Goal: Contribute content: Add original content to the website for others to see

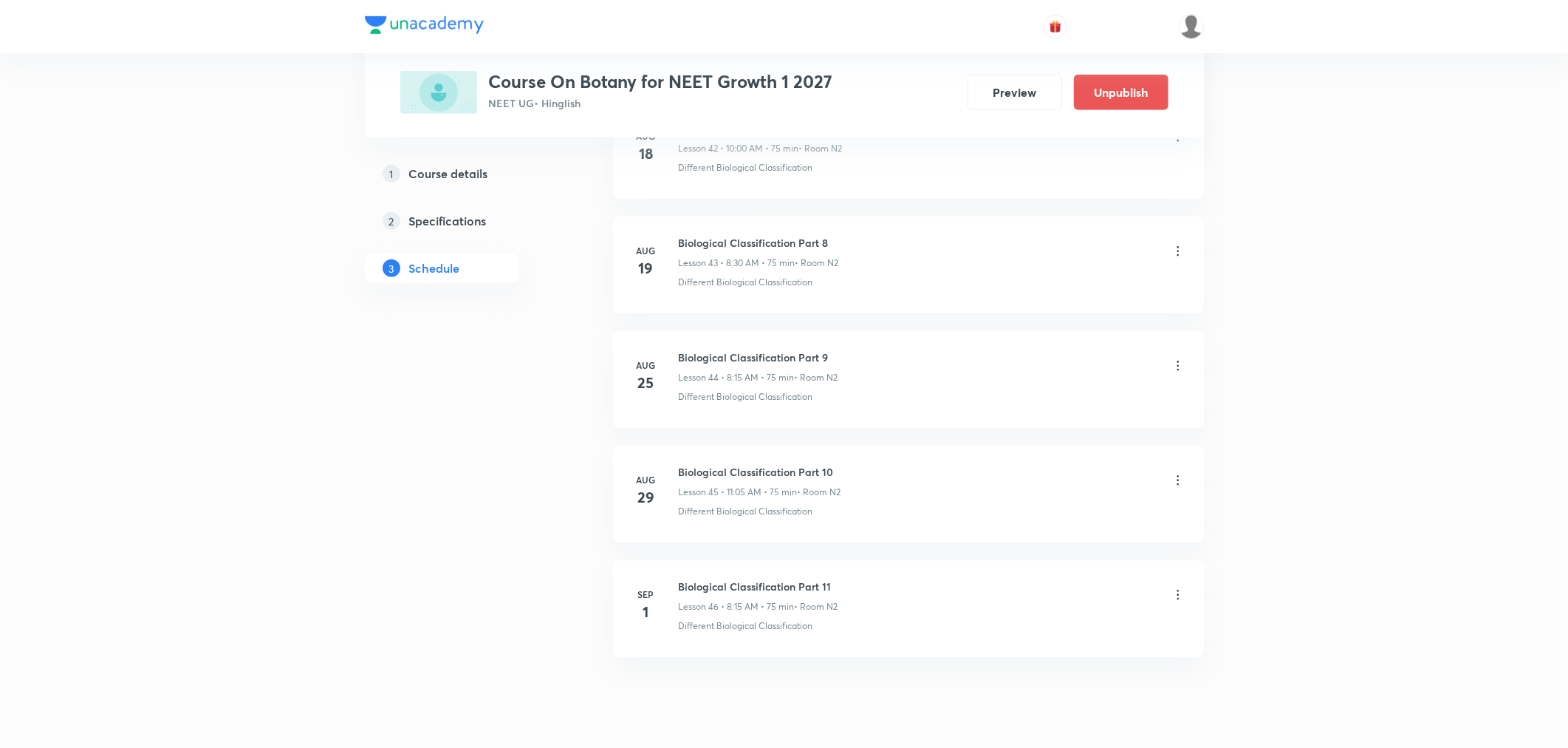
scroll to position [5713, 0]
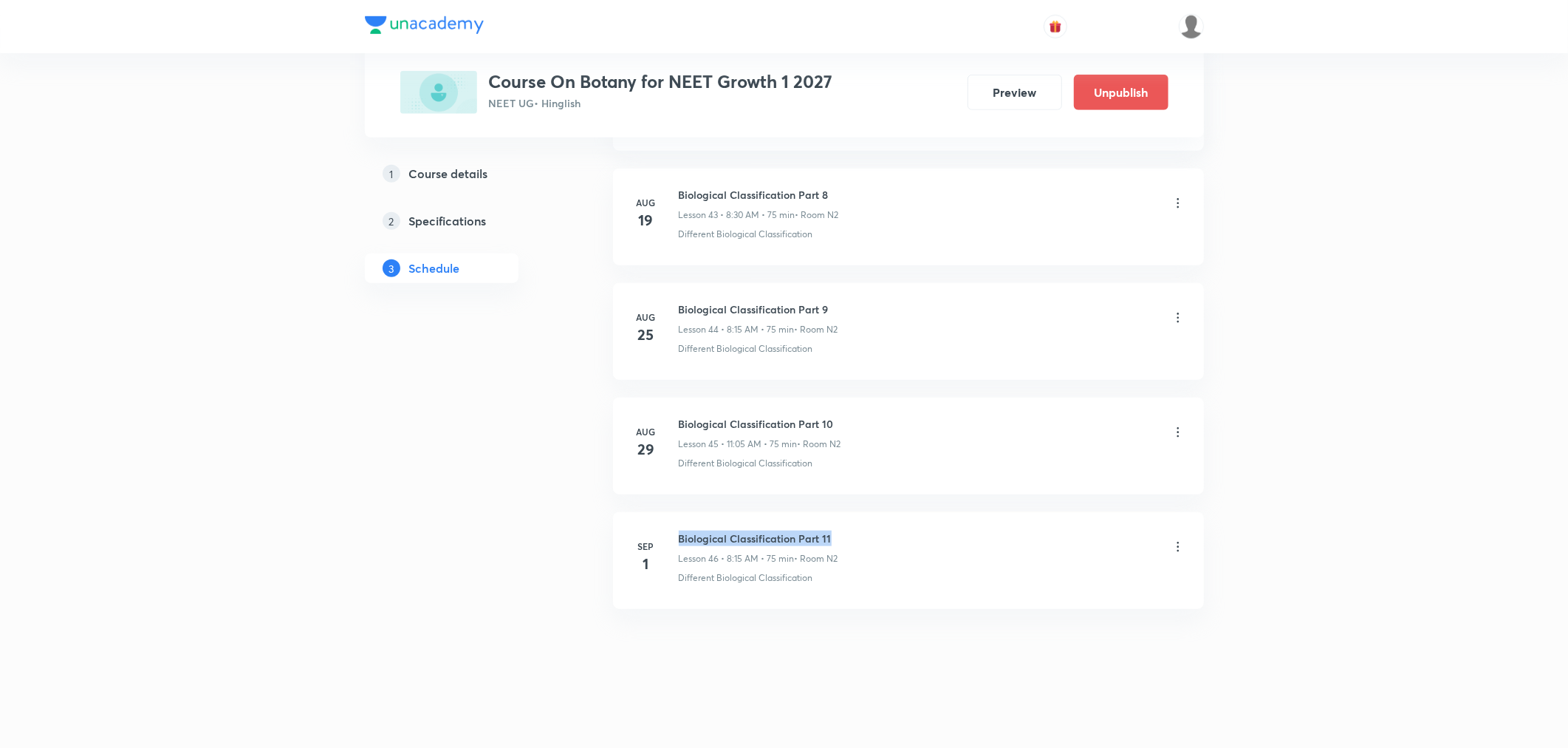
drag, startPoint x: 681, startPoint y: 538, endPoint x: 889, endPoint y: 538, distance: 208.0
click at [889, 538] on div "Biological Classification Part 11 Lesson 46 • 8:15 AM • 75 min • Room N2" at bounding box center [932, 548] width 507 height 35
copy h6 "Biological Classification Part 11"
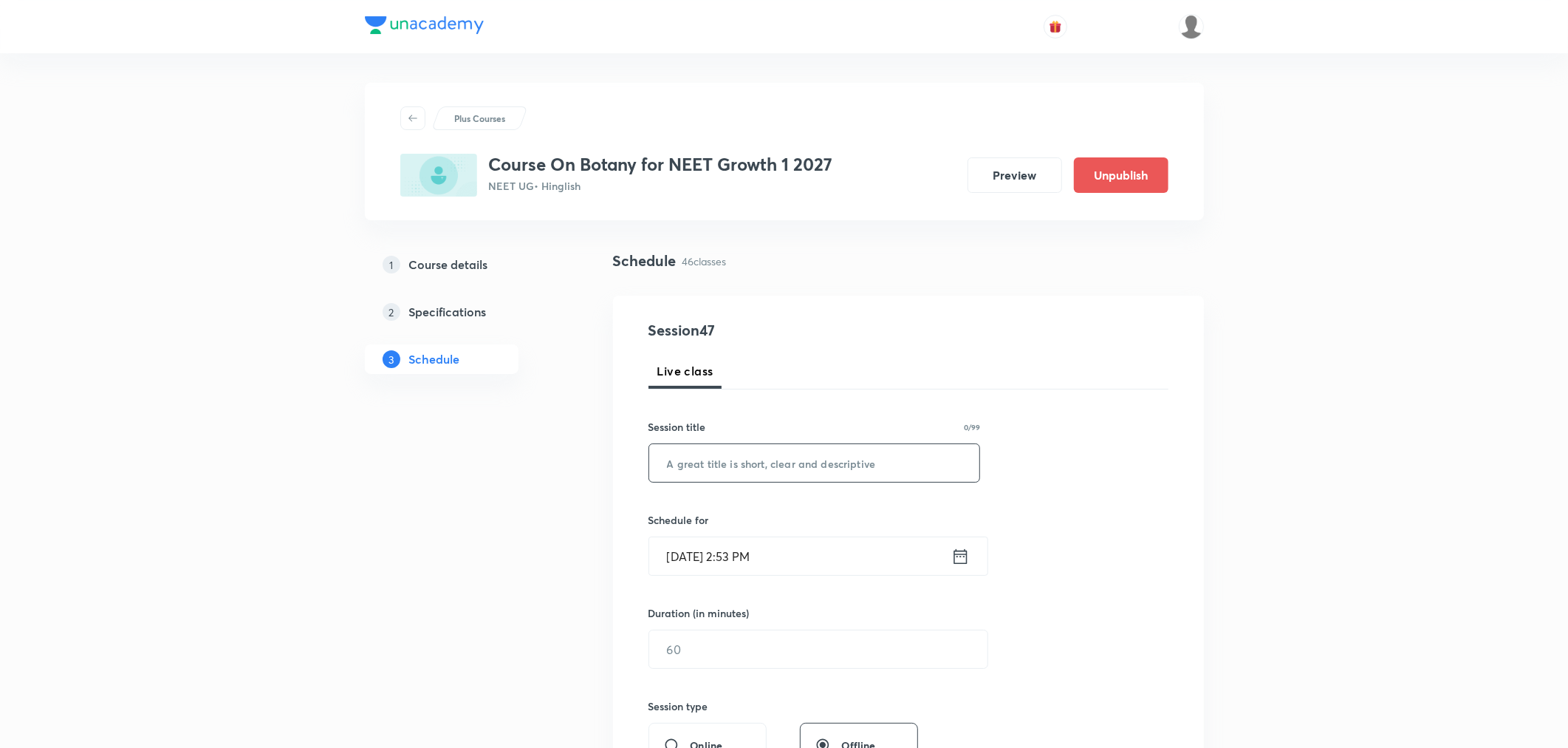
click at [826, 469] on input "text" at bounding box center [815, 462] width 331 height 38
paste input "Biological Classification Part 11"
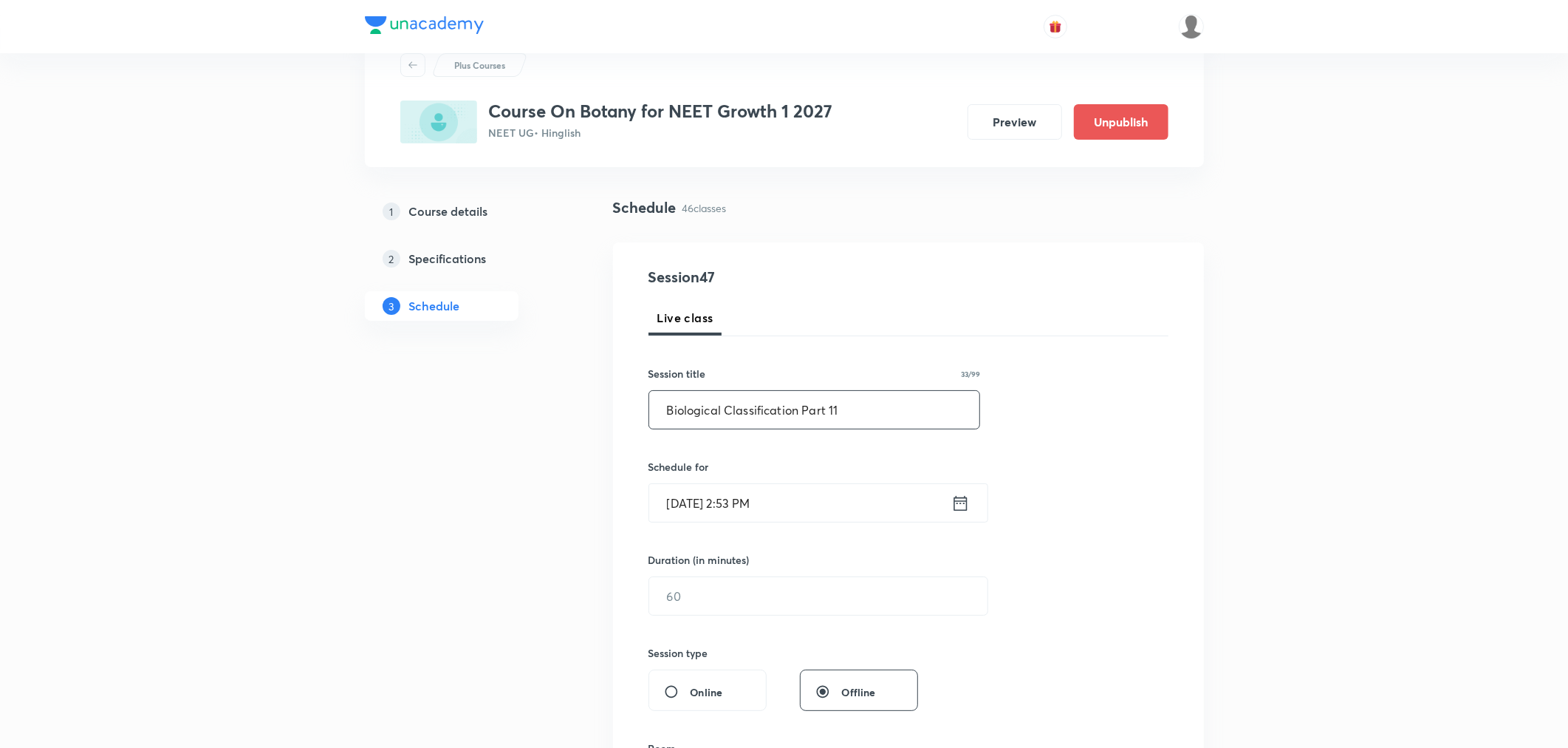
scroll to position [82, 0]
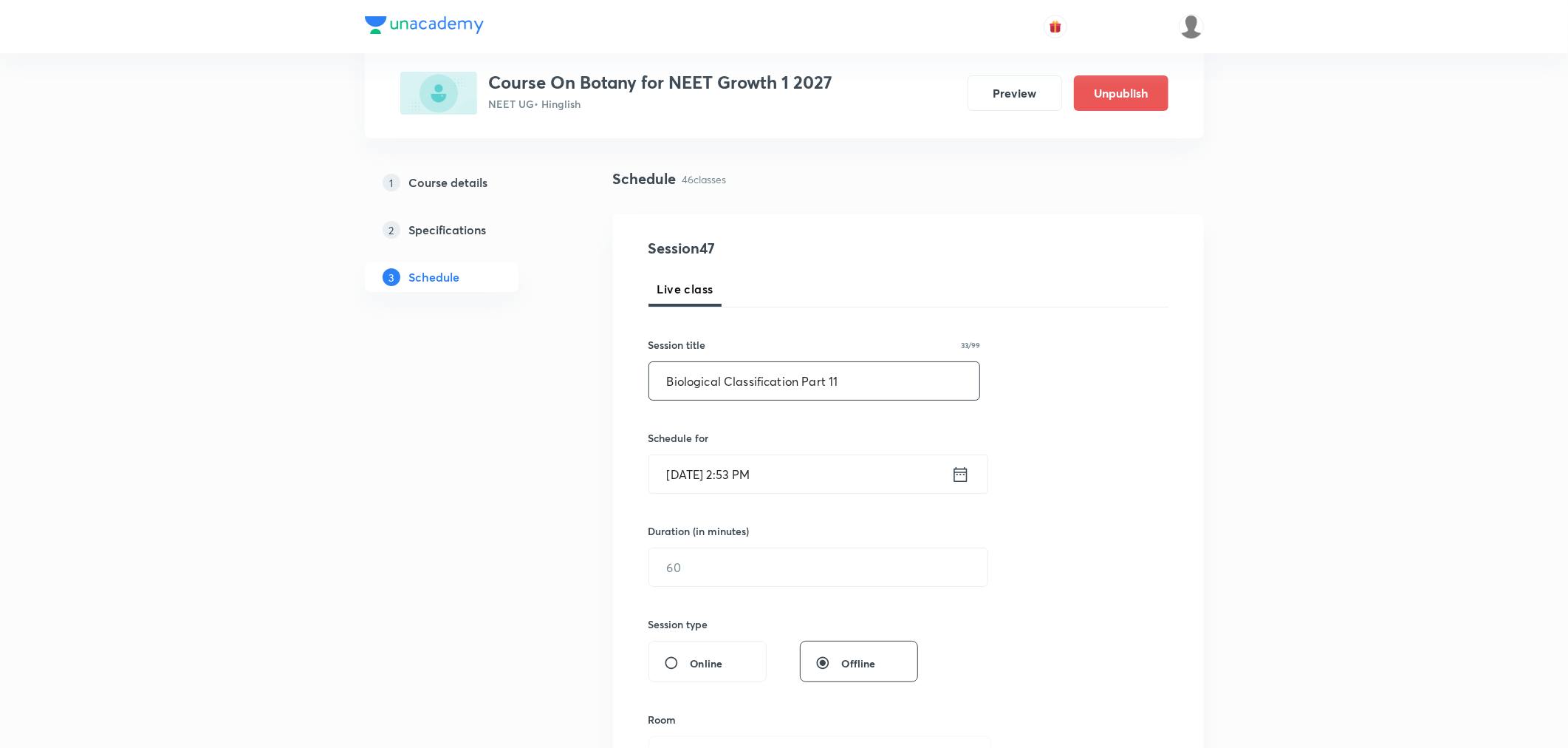
type input "Biological Classification Part 11"
click at [964, 477] on icon at bounding box center [960, 474] width 18 height 20
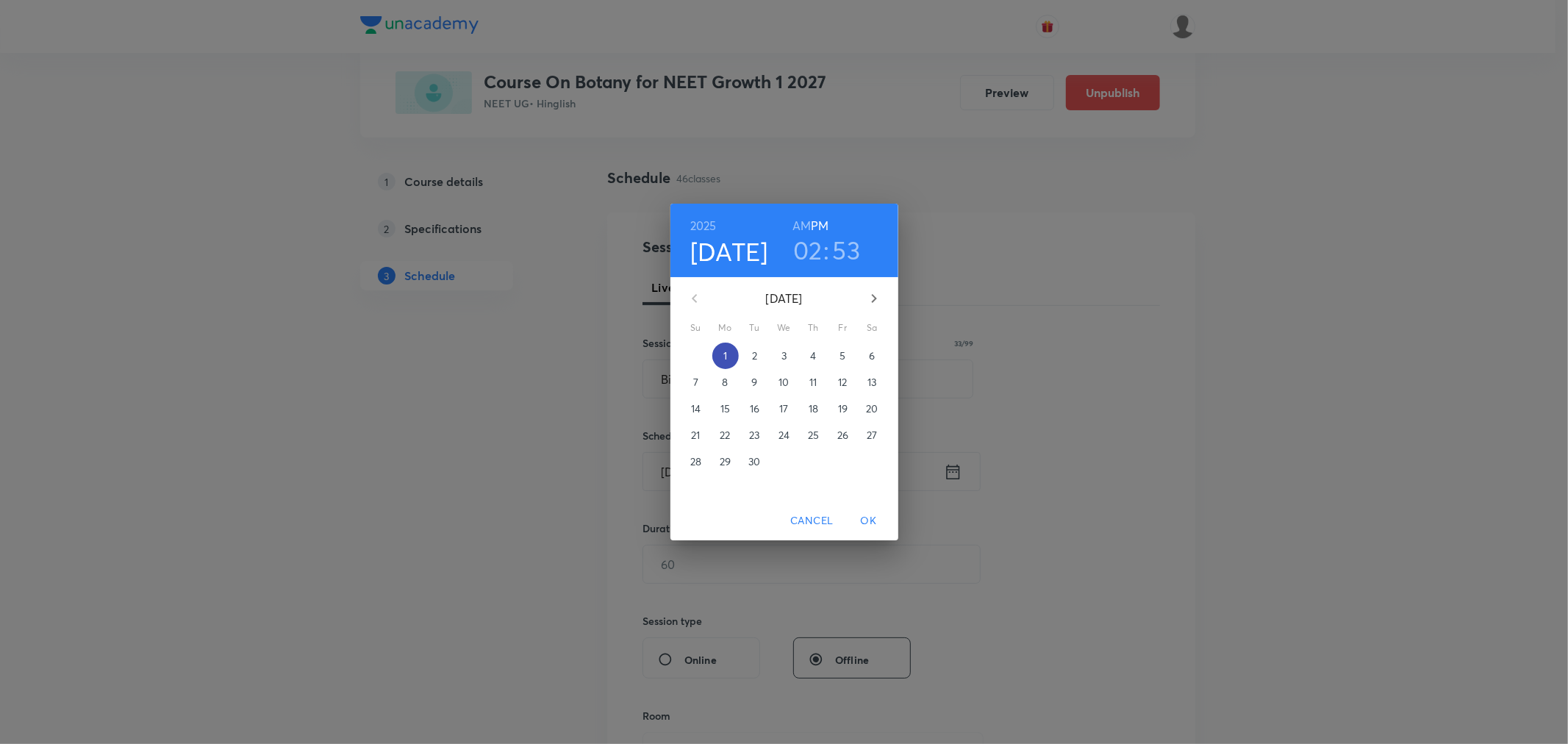
click at [715, 350] on span "1" at bounding box center [725, 356] width 26 height 14
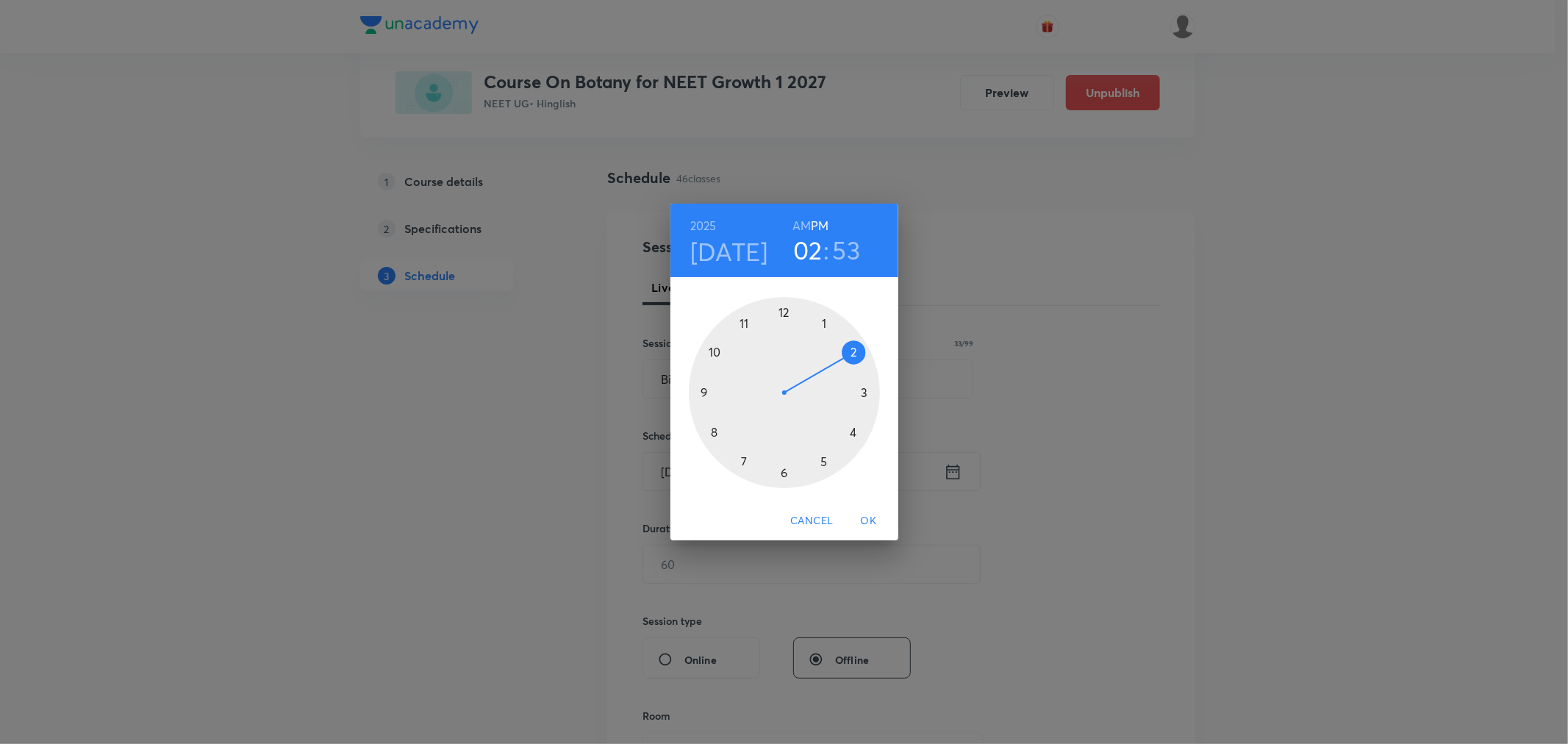
click at [851, 351] on div at bounding box center [784, 392] width 191 height 191
click at [748, 321] on div at bounding box center [784, 392] width 191 height 191
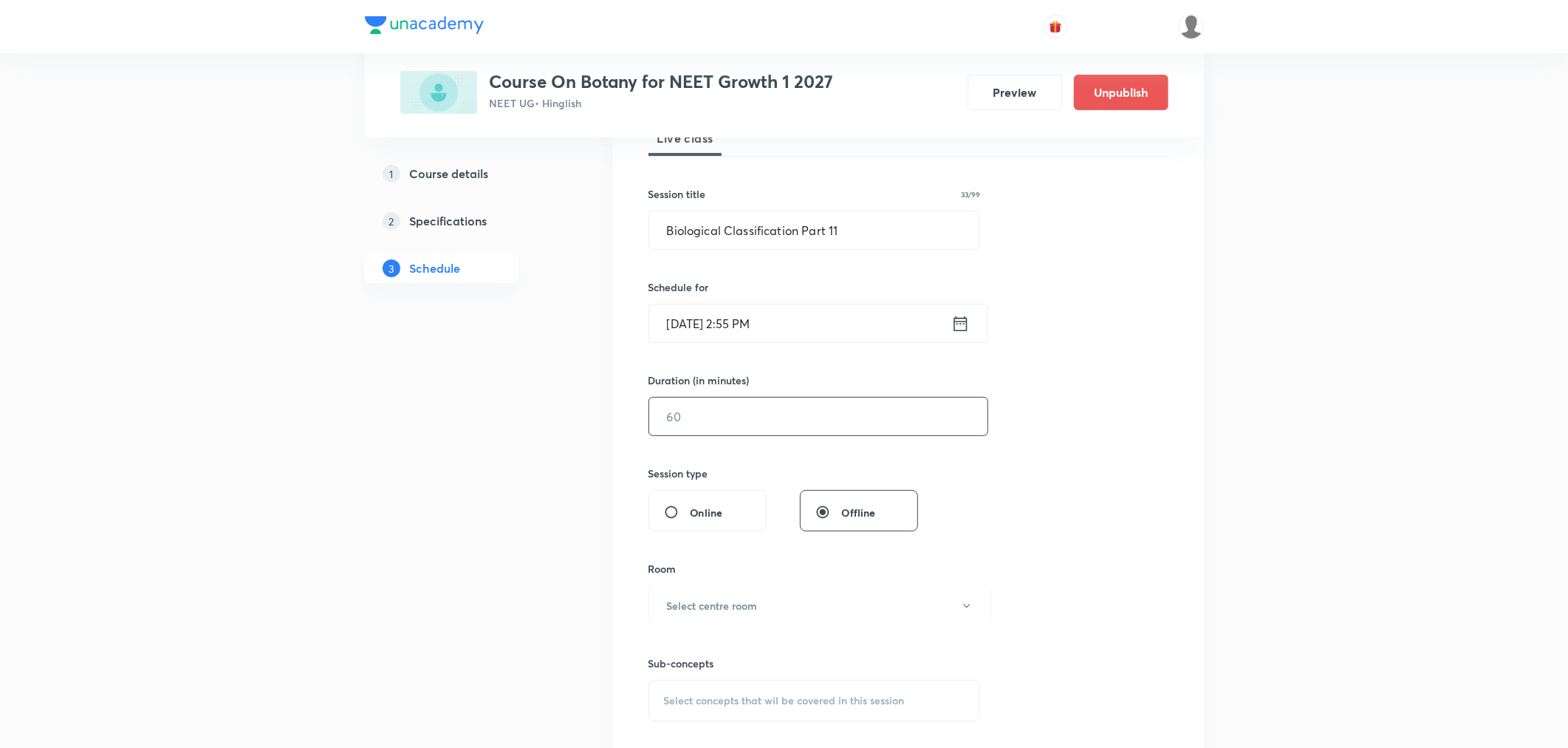
scroll to position [246, 0]
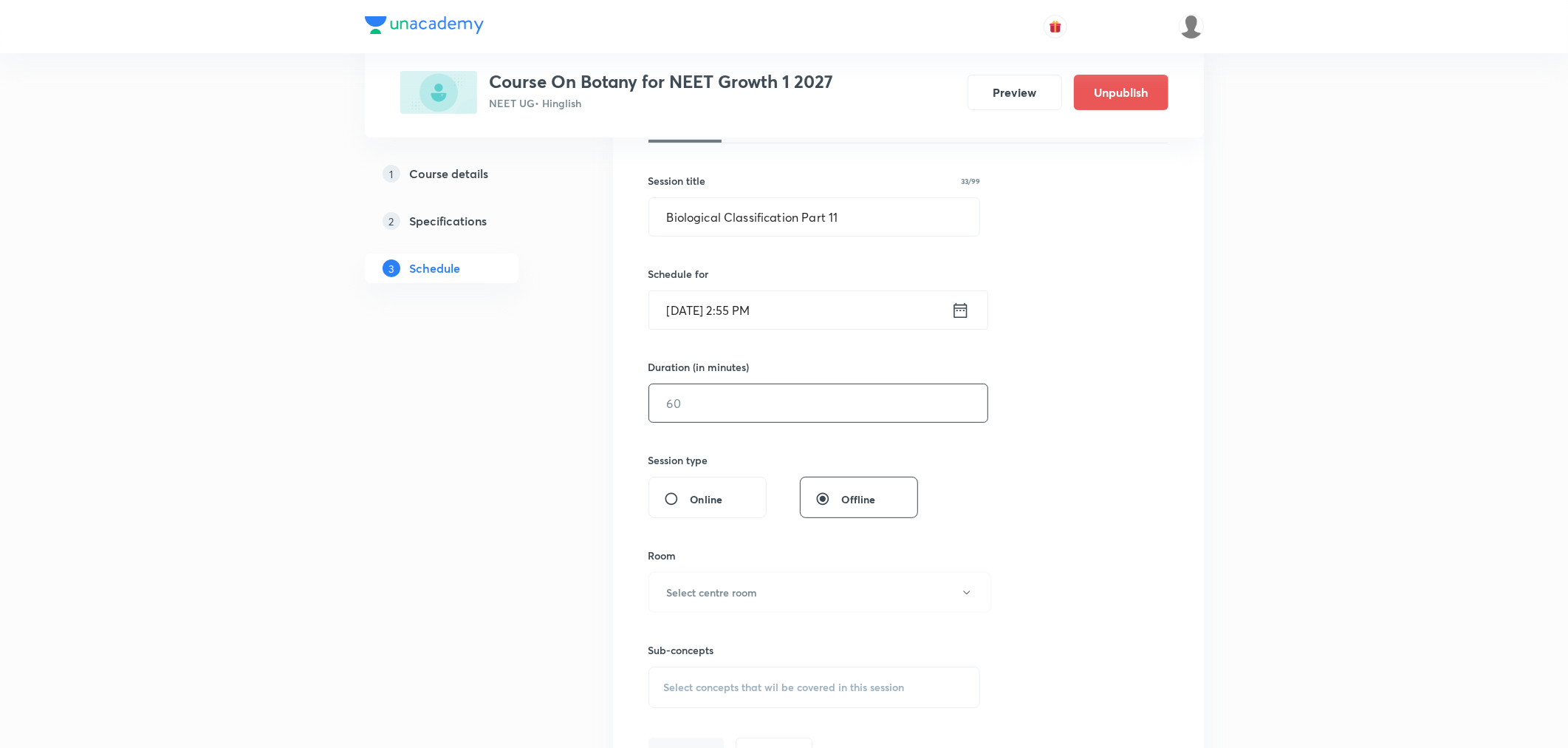
click at [777, 403] on input "text" at bounding box center [817, 403] width 338 height 38
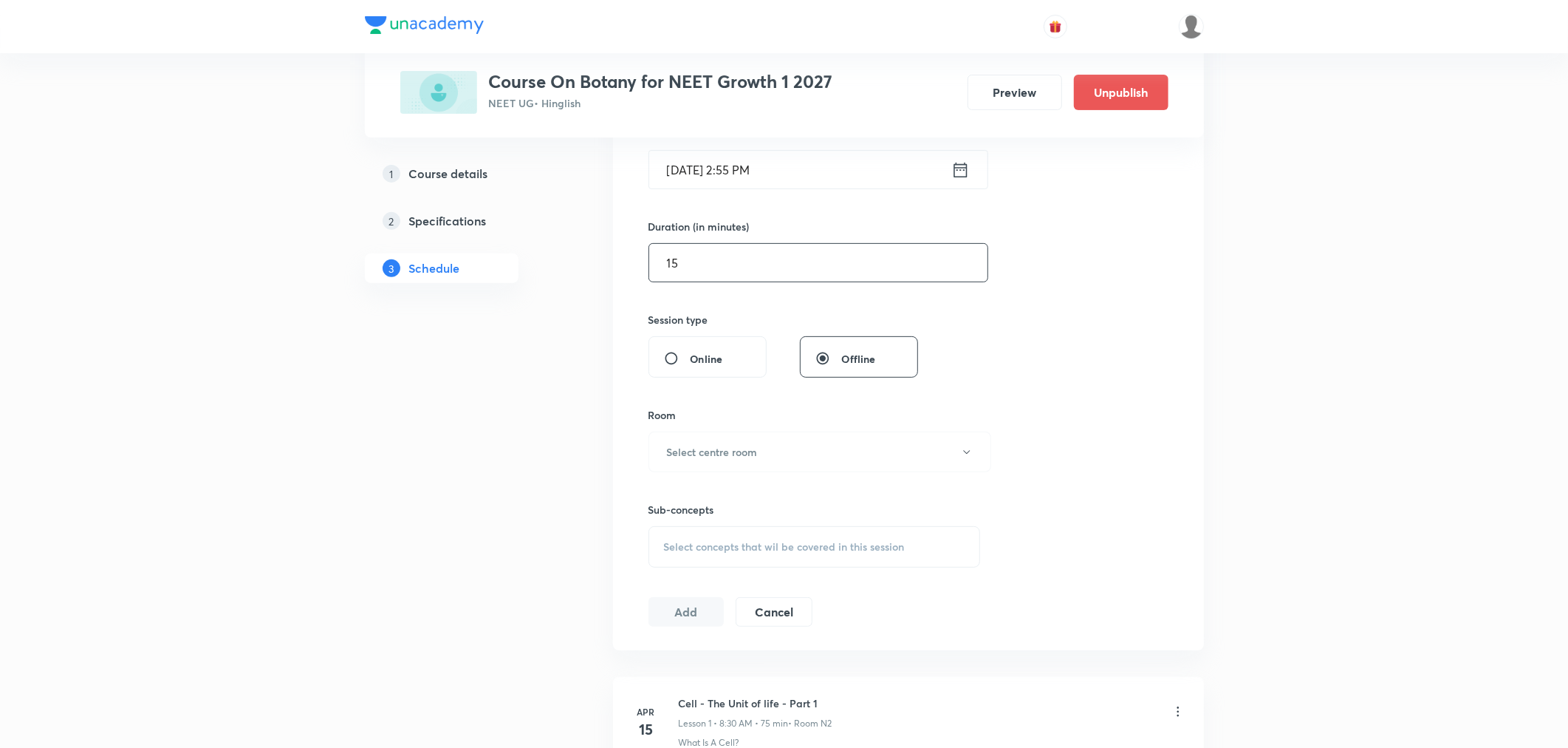
scroll to position [410, 0]
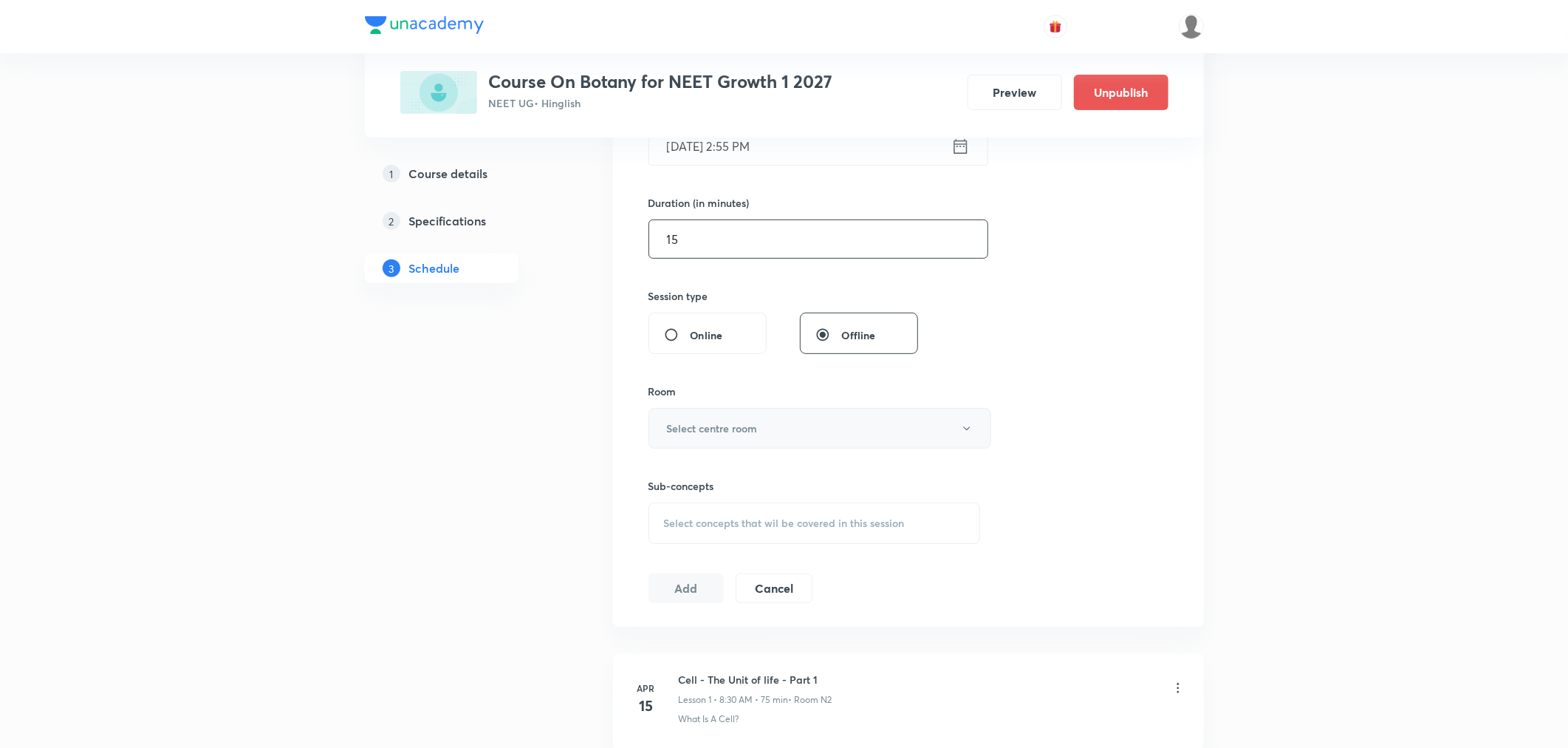
type input "15"
click at [726, 421] on h6 "Select centre room" at bounding box center [713, 428] width 91 height 16
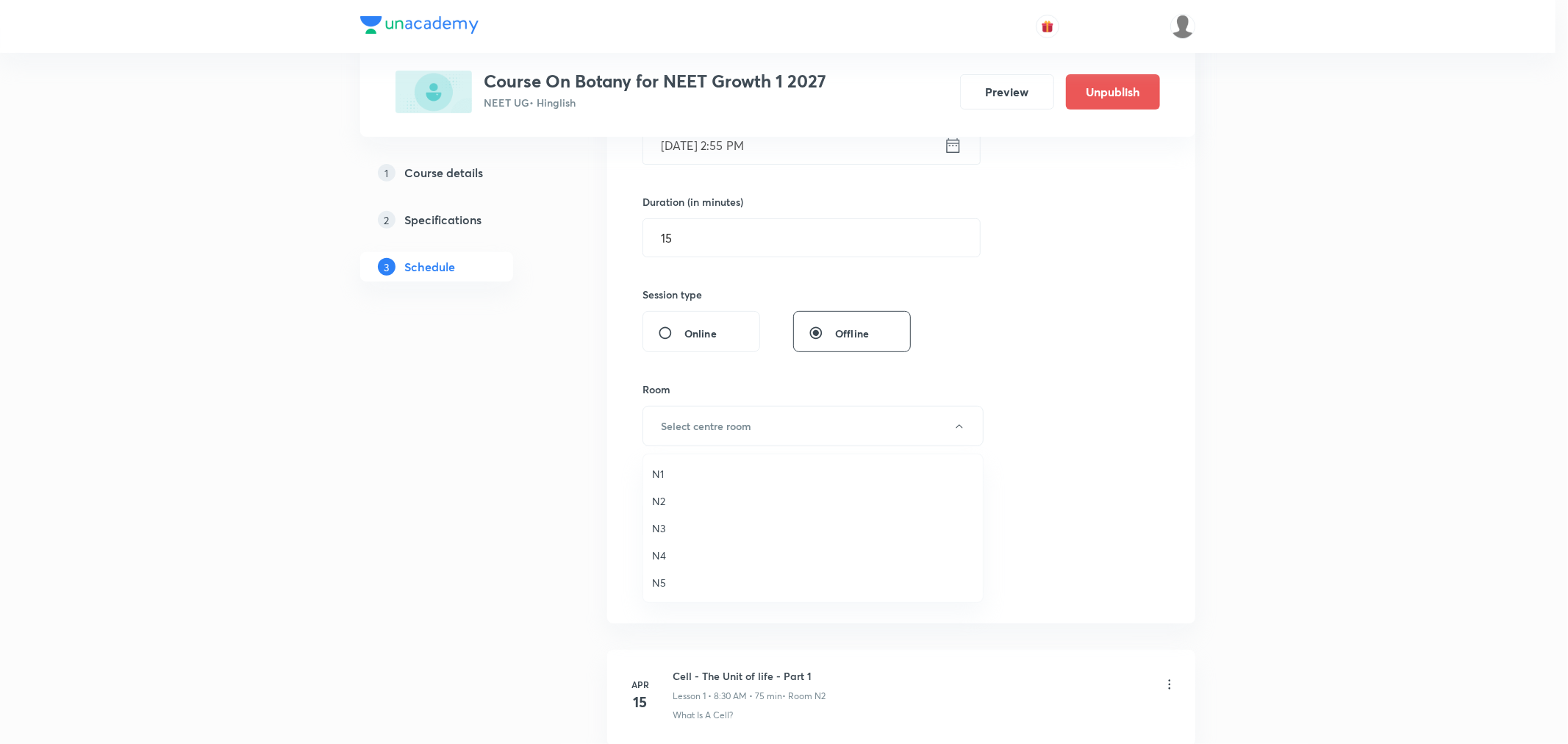
click at [652, 578] on span "N5" at bounding box center [813, 582] width 322 height 15
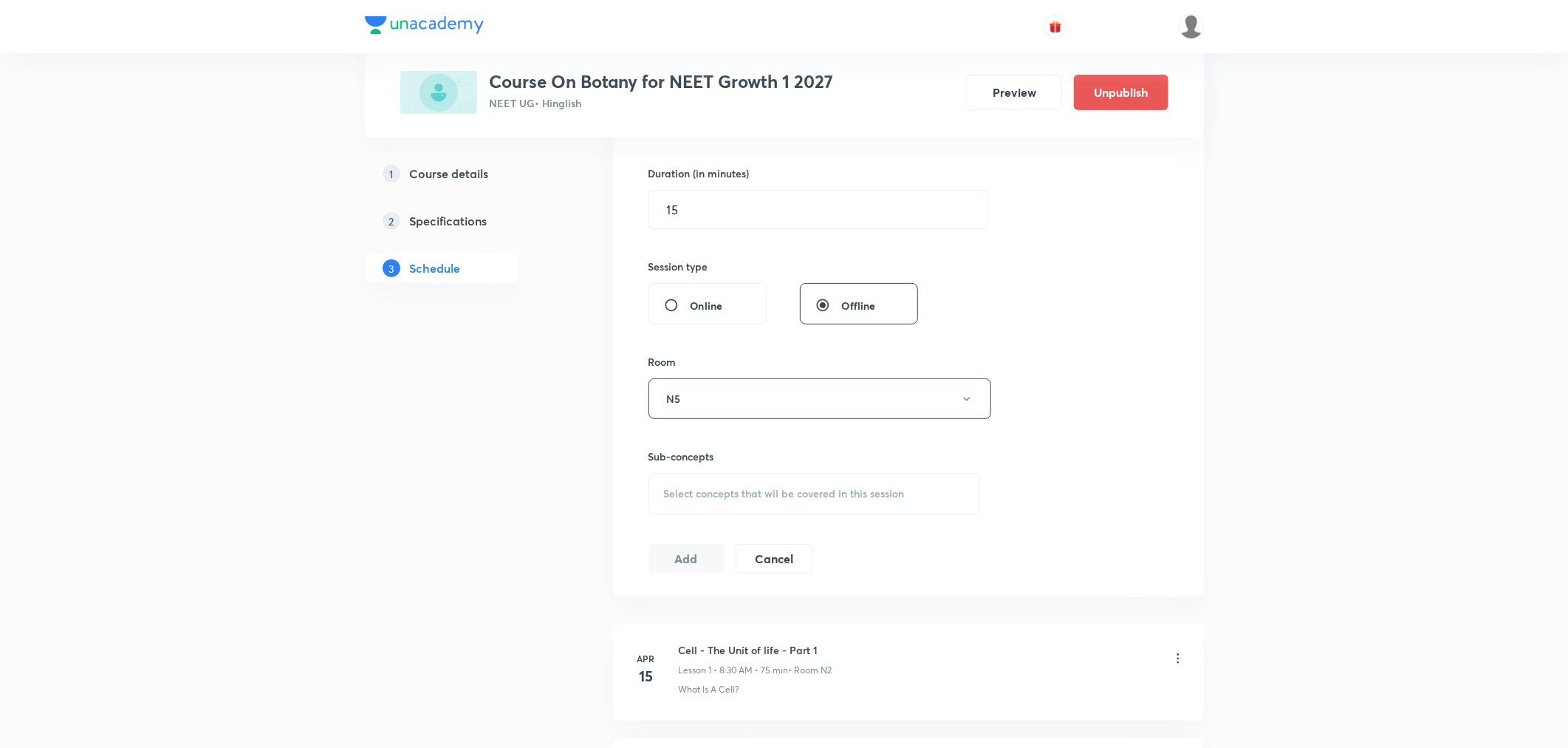
scroll to position [492, 0]
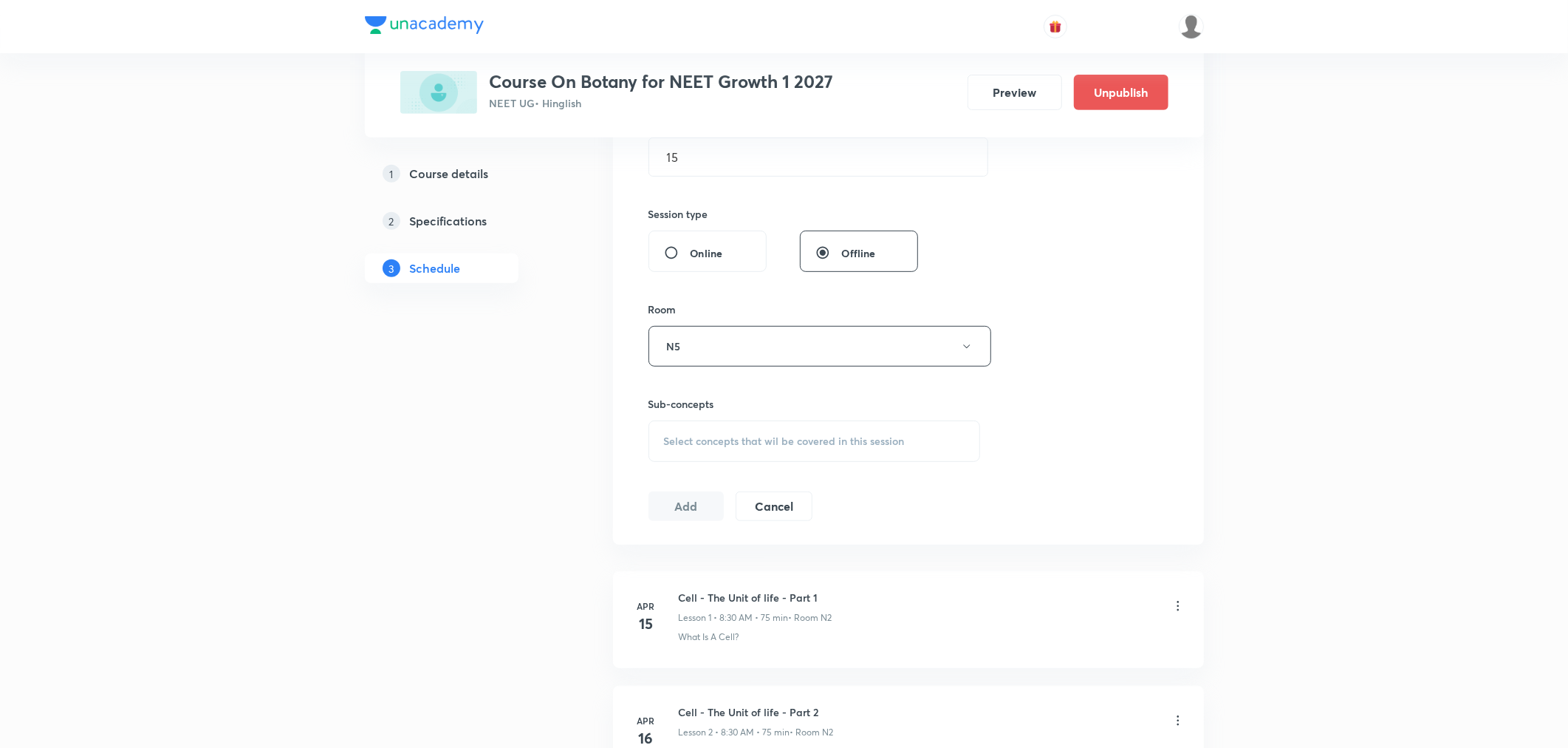
click at [709, 435] on span "Select concepts that wil be covered in this session" at bounding box center [784, 441] width 241 height 12
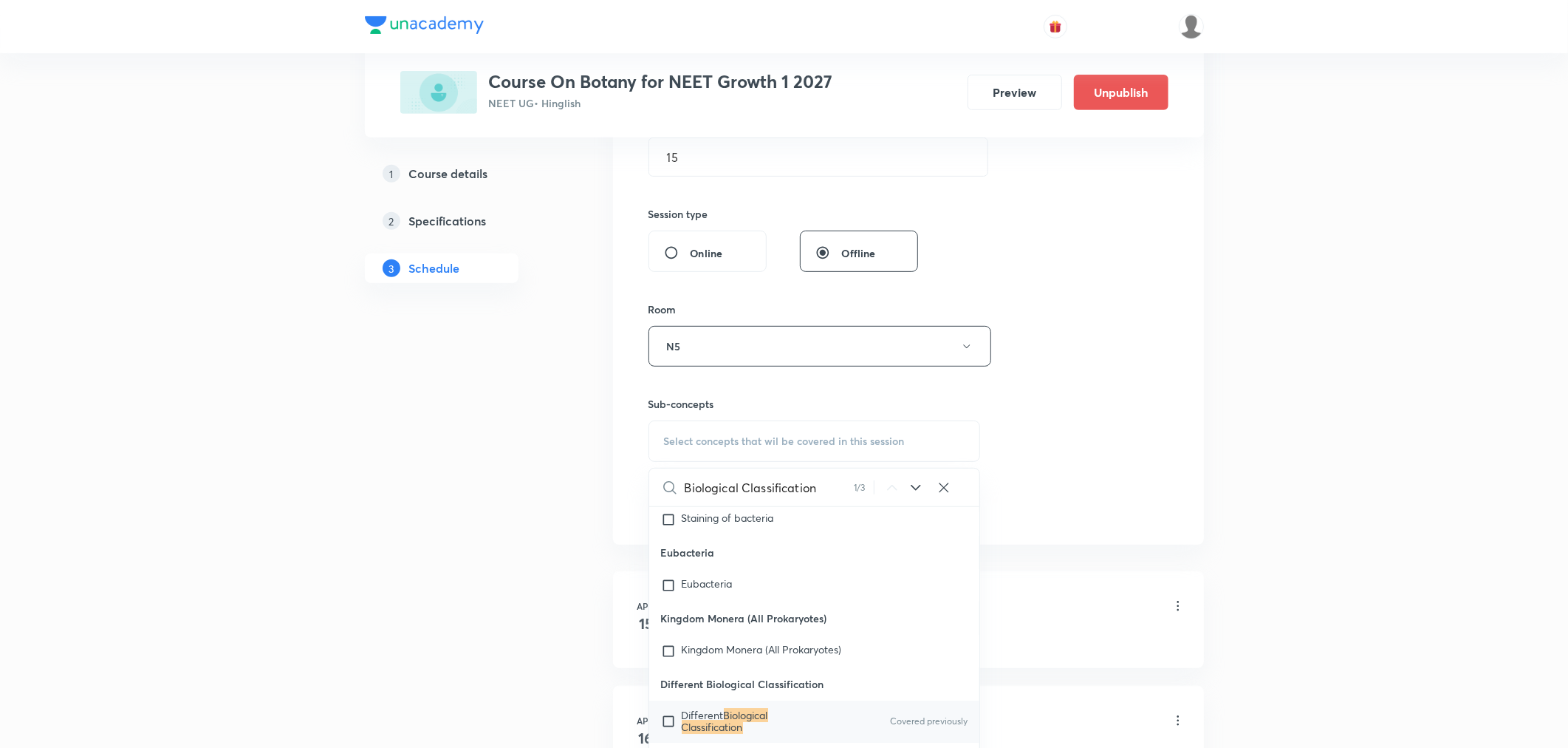
type input "Biological Classification"
click at [745, 708] on mark "Biological Classification" at bounding box center [724, 721] width 86 height 26
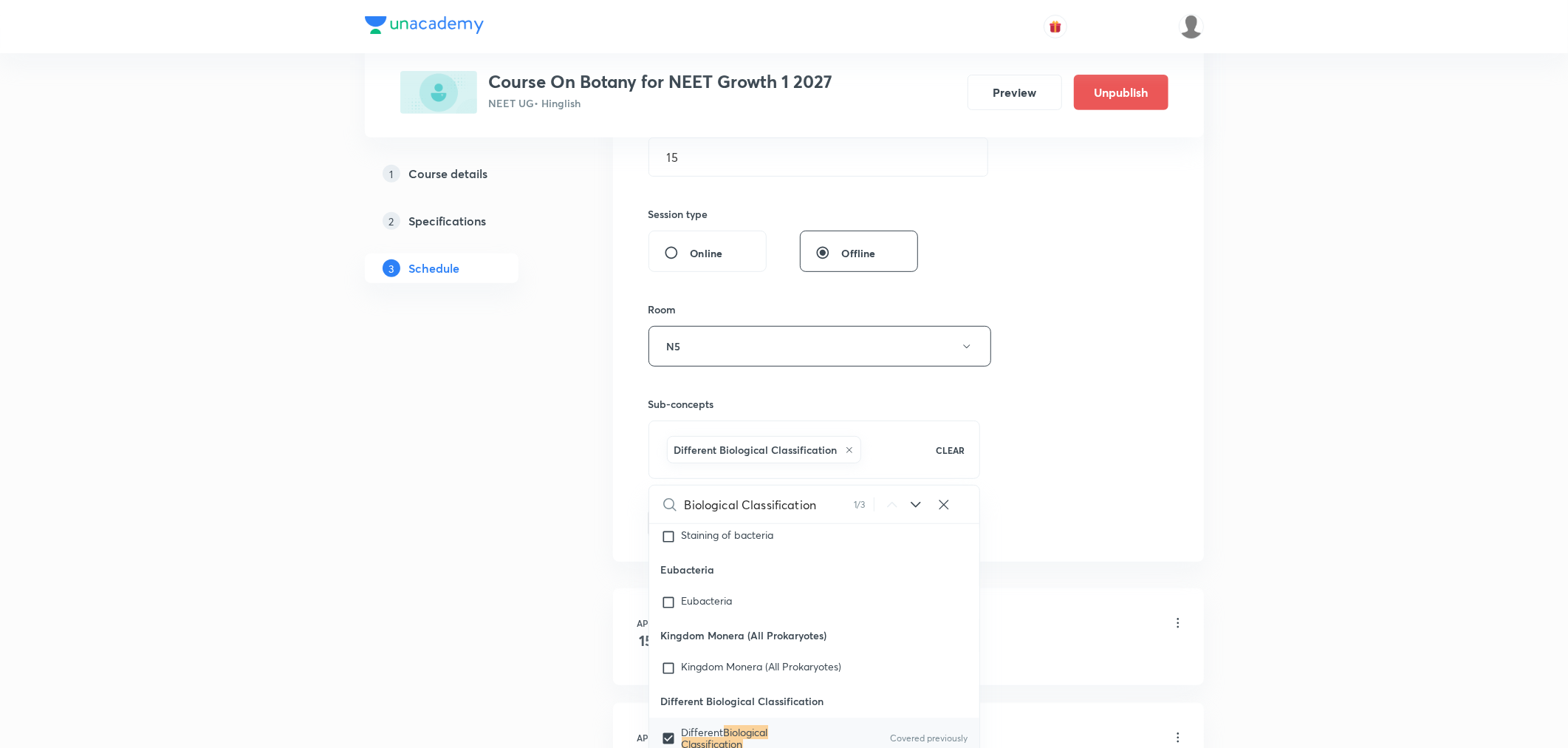
checkbox input "true"
click at [1075, 456] on div "Session 47 Live class Session title 33/99 Biological Classification Part 11 ​ S…" at bounding box center [908, 183] width 520 height 711
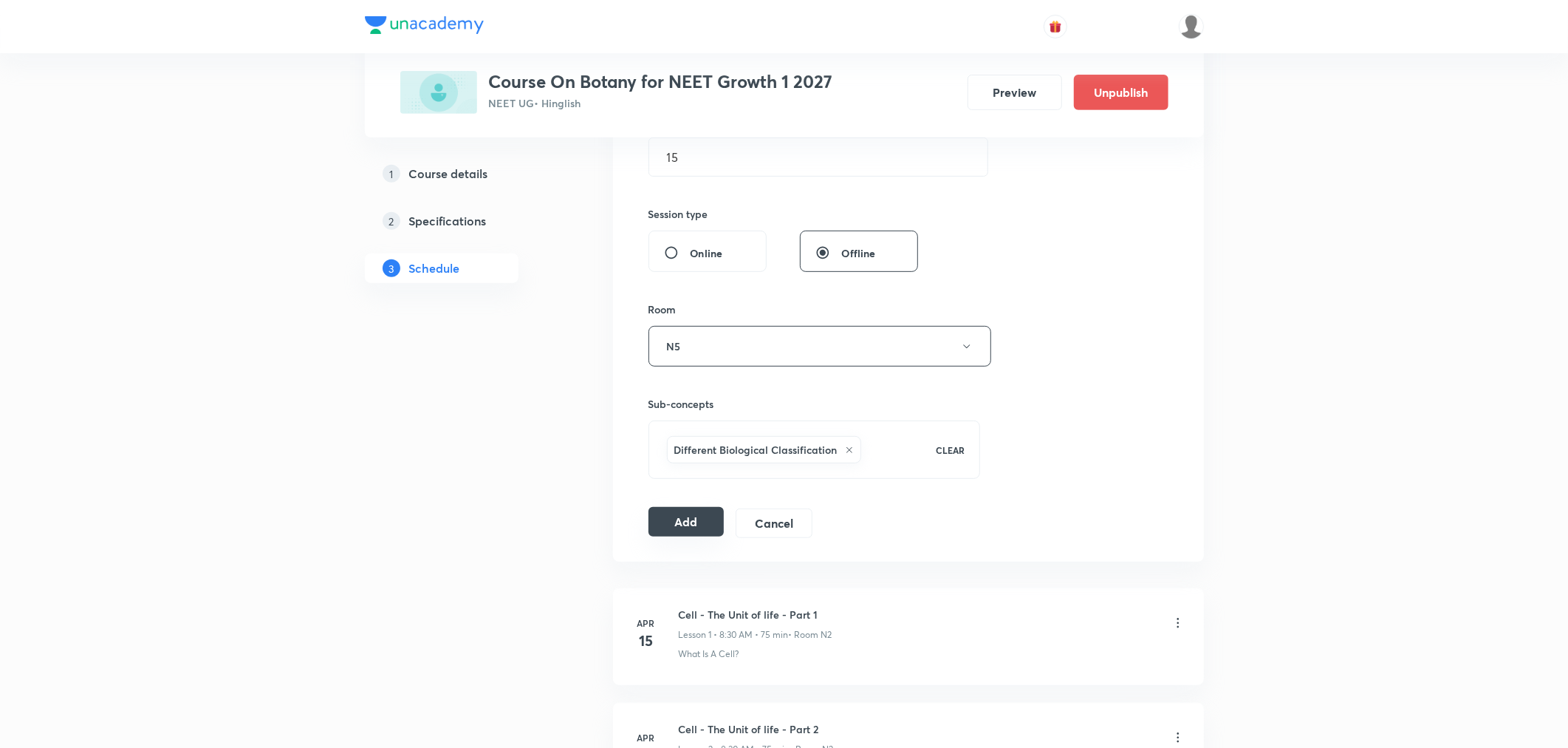
click at [668, 534] on button "Add" at bounding box center [687, 521] width 77 height 30
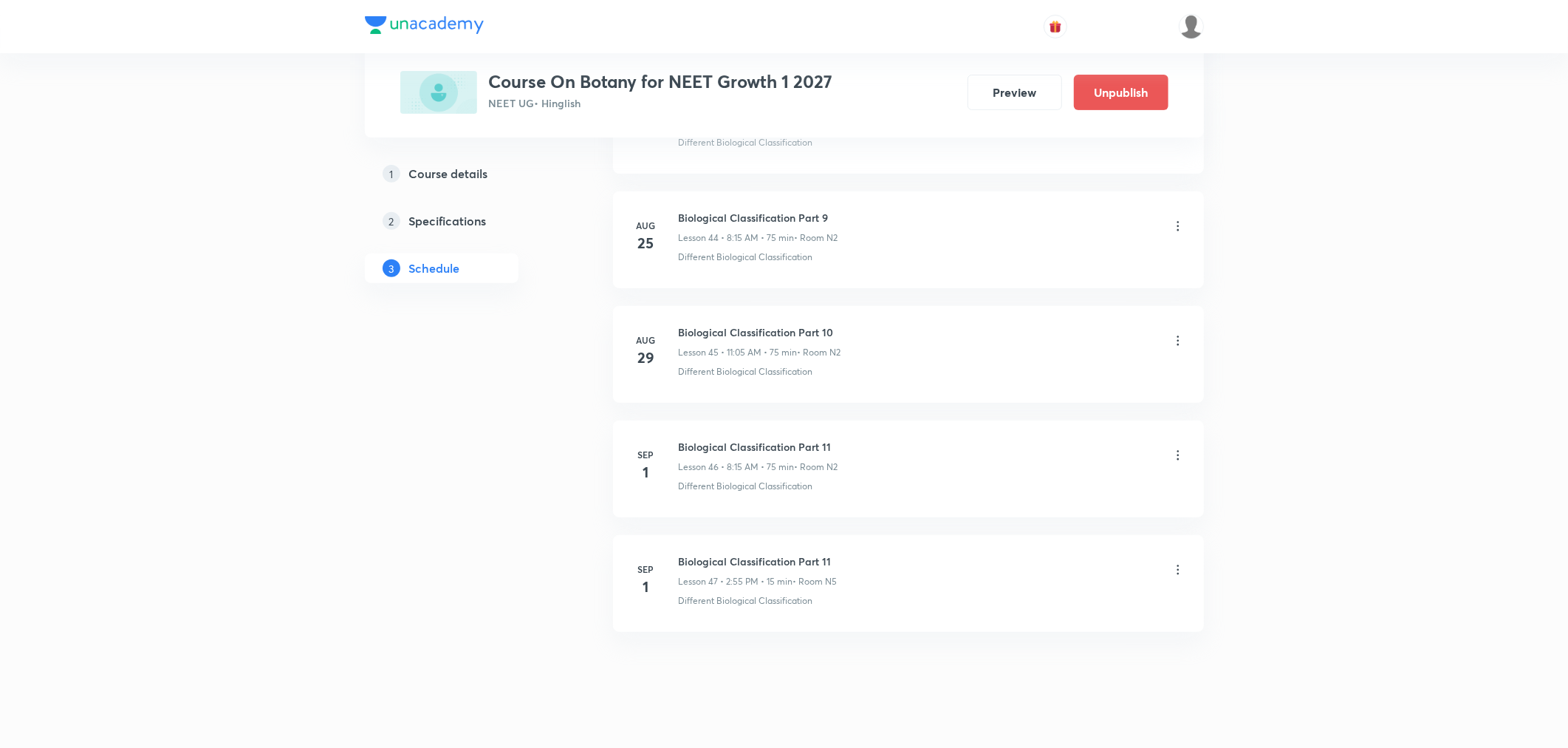
scroll to position [5148, 0]
